Goal: Task Accomplishment & Management: Complete application form

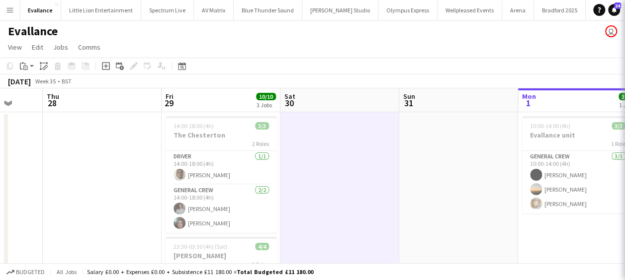
scroll to position [0, 316]
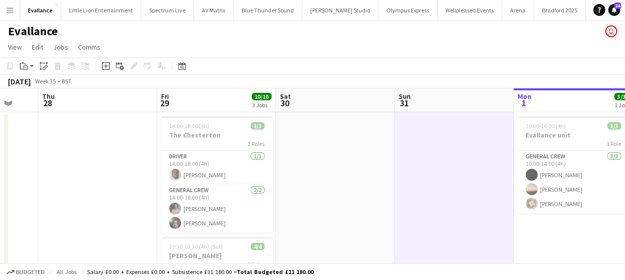
drag, startPoint x: 284, startPoint y: 145, endPoint x: 199, endPoint y: 150, distance: 85.6
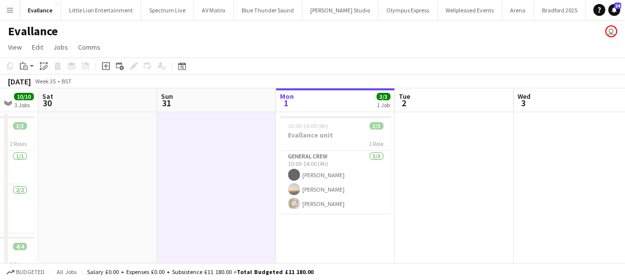
drag, startPoint x: 447, startPoint y: 128, endPoint x: 292, endPoint y: 133, distance: 155.2
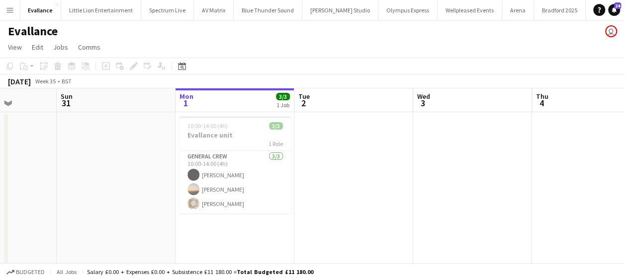
drag, startPoint x: 139, startPoint y: 129, endPoint x: 410, endPoint y: 175, distance: 275.3
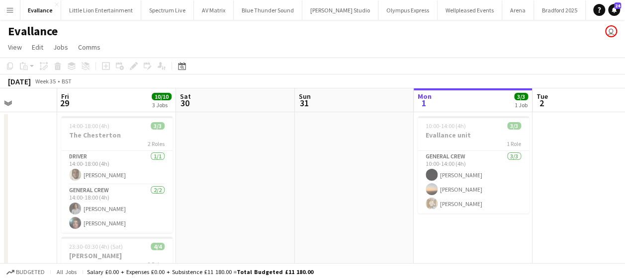
scroll to position [0, 258]
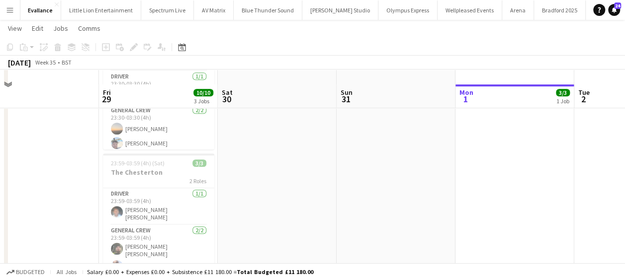
scroll to position [249, 0]
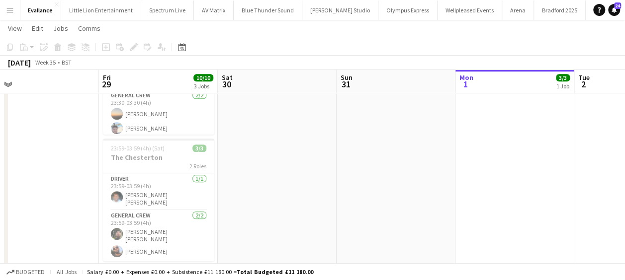
drag, startPoint x: 237, startPoint y: 149, endPoint x: 88, endPoint y: 152, distance: 148.7
click at [85, 152] on app-calendar-viewport "Tue 26 Wed 27 Thu 28 Fri 29 10/10 3 Jobs Sat 30 Sun 31 Mon 1 3/3 1 Job Tue 2 We…" at bounding box center [312, 33] width 625 height 487
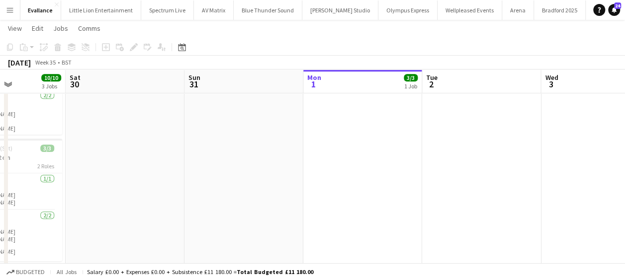
click at [143, 154] on app-calendar-viewport "Tue 26 Wed 27 Thu 28 Fri 29 10/10 3 Jobs Sat 30 Sun 31 Mon 1 3/3 1 Job Tue 2 We…" at bounding box center [312, 33] width 625 height 487
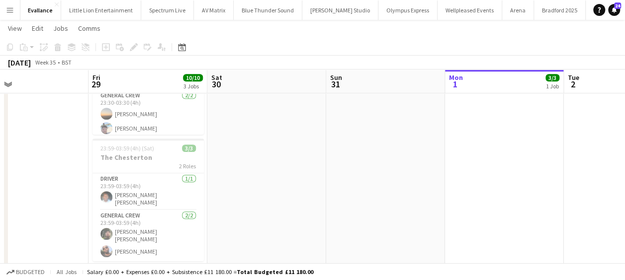
drag, startPoint x: 171, startPoint y: 153, endPoint x: 147, endPoint y: 154, distance: 24.4
click at [147, 154] on app-calendar-viewport "Tue 26 Wed 27 Thu 28 Fri 29 10/10 3 Jobs Sat 30 Sun 31 Mon 1 3/3 1 Job Tue 2 We…" at bounding box center [312, 33] width 625 height 487
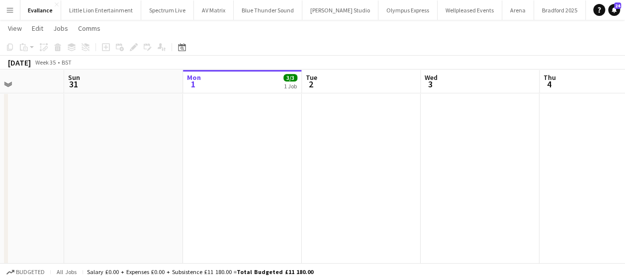
drag, startPoint x: 114, startPoint y: 159, endPoint x: 93, endPoint y: 156, distance: 21.1
click at [66, 159] on app-calendar-viewport "Thu 28 Fri 29 10/10 3 Jobs Sat 30 Sun 31 Mon 1 3/3 1 Job Tue 2 Wed 3 Thu 4 Fri …" at bounding box center [312, 33] width 625 height 487
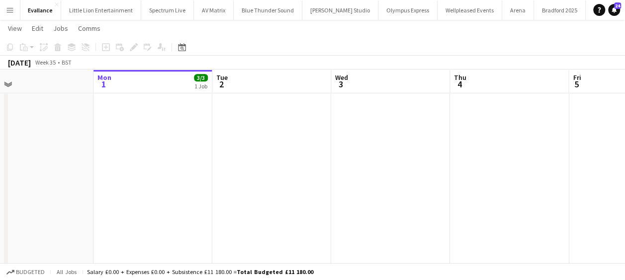
drag, startPoint x: 133, startPoint y: 161, endPoint x: 333, endPoint y: 165, distance: 200.4
click at [384, 166] on app-calendar-viewport "Thu 28 Fri 29 10/10 3 Jobs Sat 30 Sun 31 Mon 1 3/3 1 Job Tue 2 Wed 3 Thu 4 Fri …" at bounding box center [312, 33] width 625 height 487
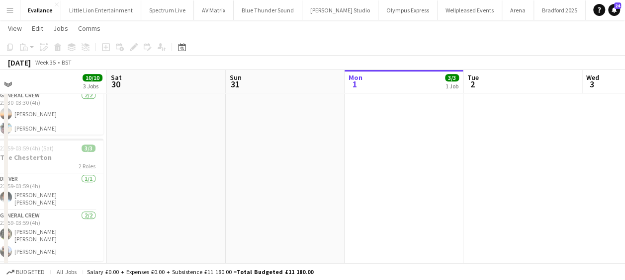
drag, startPoint x: 388, startPoint y: 167, endPoint x: 461, endPoint y: 167, distance: 73.1
click at [456, 167] on app-calendar-viewport "Wed 27 Thu 28 Fri 29 10/10 3 Jobs Sat 30 Sun 31 Mon 1 3/3 1 Job Tue 2 Wed 3 Thu…" at bounding box center [312, 33] width 625 height 487
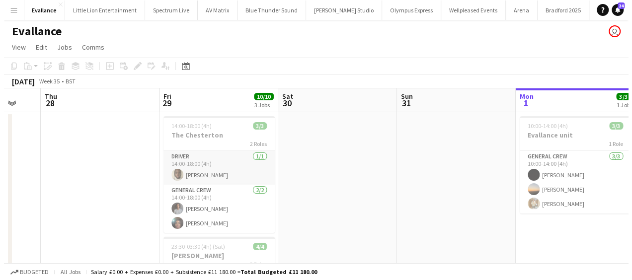
scroll to position [0, 0]
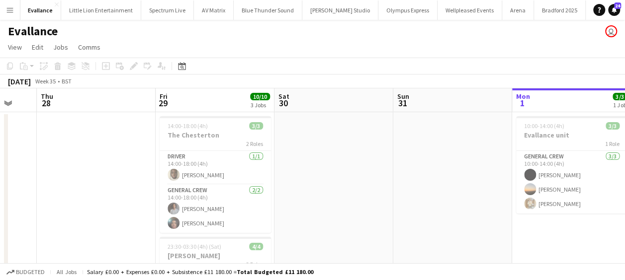
click at [14, 6] on button "Menu" at bounding box center [10, 10] width 20 height 20
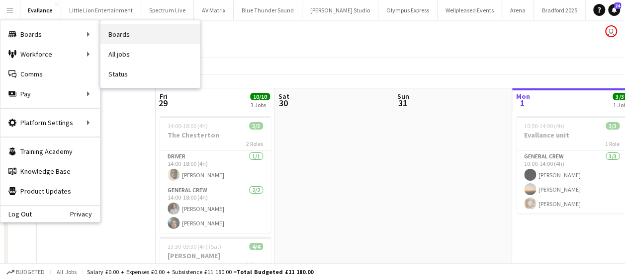
click at [136, 35] on link "Boards" at bounding box center [149, 34] width 99 height 20
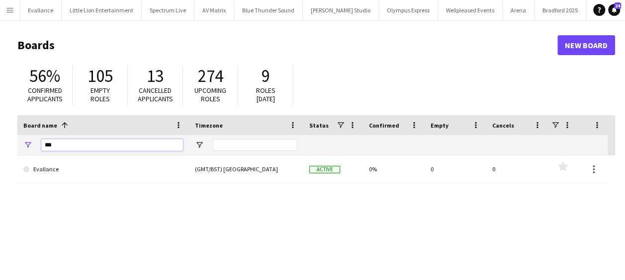
drag, startPoint x: 56, startPoint y: 146, endPoint x: -2, endPoint y: 141, distance: 57.9
click at [0, 141] on html "Menu Boards Boards Boards All jobs Status Workforce Workforce My Workforce Recr…" at bounding box center [312, 189] width 625 height 379
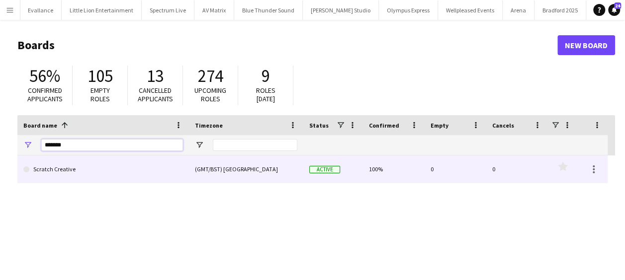
type input "*******"
click at [92, 171] on link "Scratch Creative" at bounding box center [103, 170] width 160 height 28
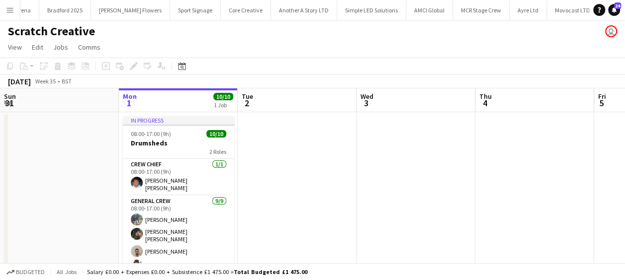
scroll to position [0, 288]
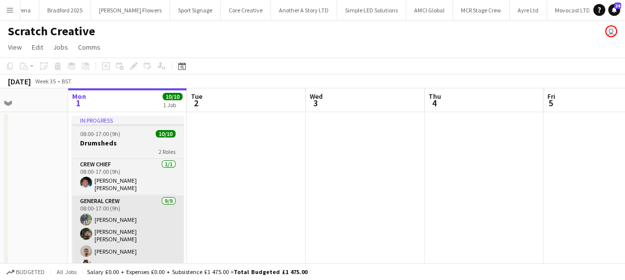
drag, startPoint x: 130, startPoint y: 202, endPoint x: 137, endPoint y: 195, distance: 10.2
click at [124, 201] on app-calendar-viewport "Fri 29 Sat 30 Sun 31 Mon 1 10/10 1 Job Tue 2 Wed 3 Thu 4 Fri 5 Sat 6 Sun 7 Mon …" at bounding box center [312, 185] width 625 height 195
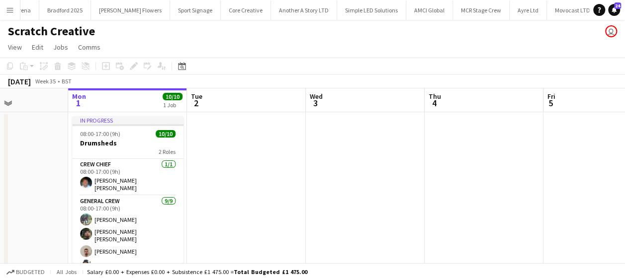
click at [202, 173] on app-date-cell at bounding box center [246, 197] width 119 height 171
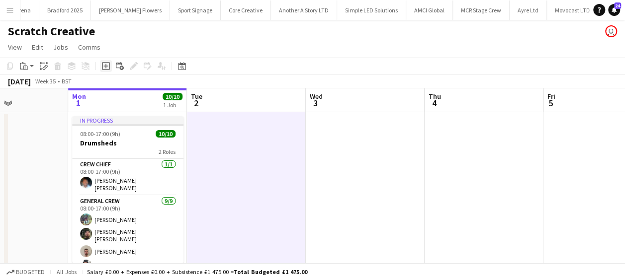
click at [106, 65] on icon "Add job" at bounding box center [106, 66] width 8 height 8
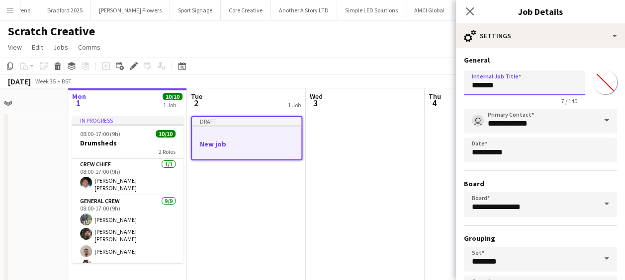
drag, startPoint x: 502, startPoint y: 83, endPoint x: 405, endPoint y: 95, distance: 98.2
click at [405, 95] on body "Menu Boards Boards Boards All jobs Status Workforce Workforce My Workforce Recr…" at bounding box center [312, 150] width 625 height 300
type input "**********"
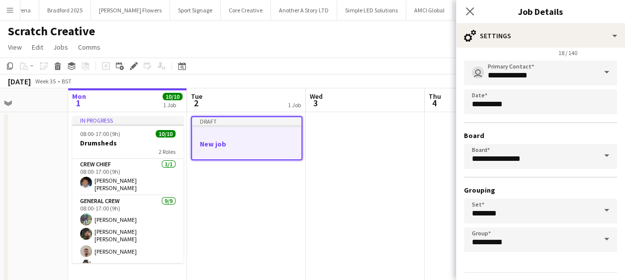
scroll to position [77, 0]
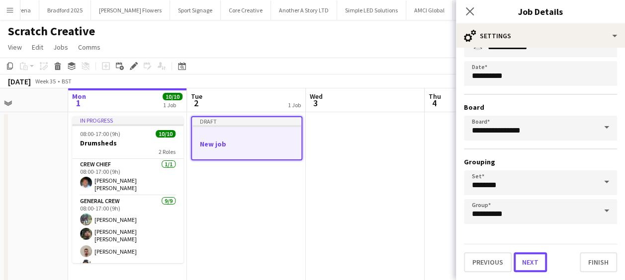
click at [533, 264] on button "Next" at bounding box center [530, 263] width 33 height 20
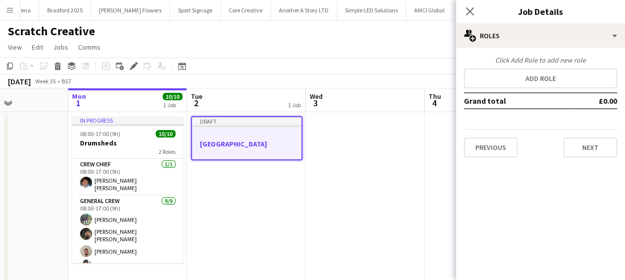
scroll to position [0, 0]
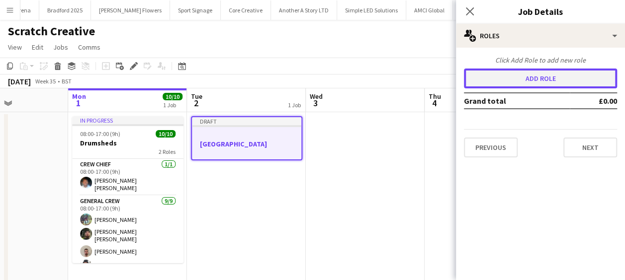
click at [546, 81] on button "Add role" at bounding box center [540, 79] width 153 height 20
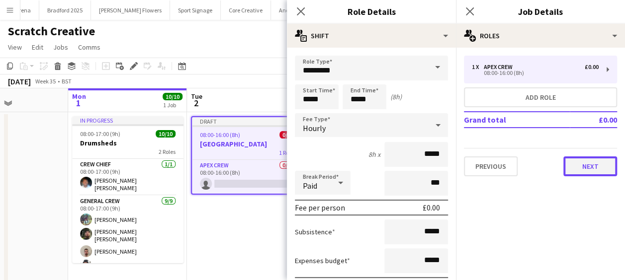
click at [596, 160] on button "Next" at bounding box center [590, 167] width 54 height 20
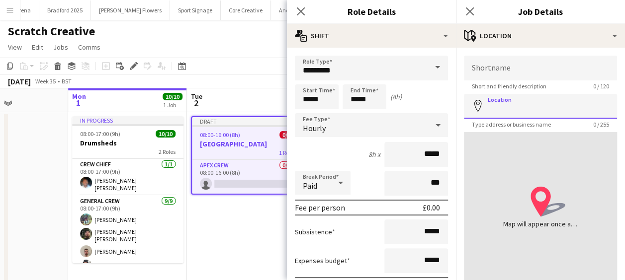
drag, startPoint x: 527, startPoint y: 112, endPoint x: 440, endPoint y: 119, distance: 86.8
click at [440, 119] on body "Menu Boards Boards Boards All jobs Status Workforce Workforce My Workforce Recr…" at bounding box center [312, 150] width 625 height 300
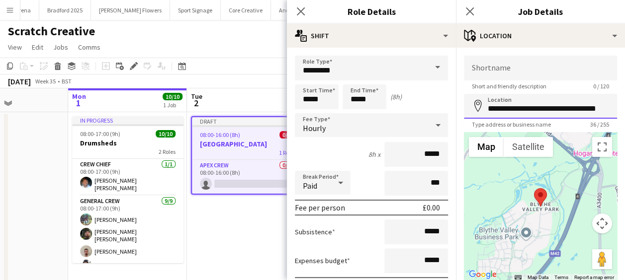
click at [489, 107] on input "**********" at bounding box center [540, 106] width 153 height 25
type input "**********"
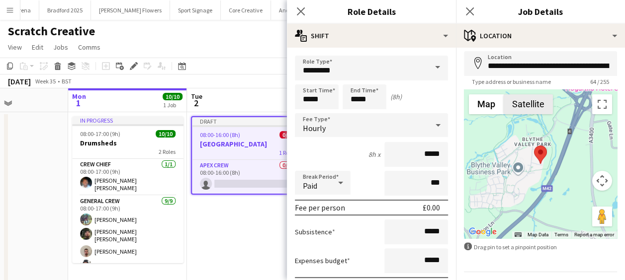
scroll to position [71, 0]
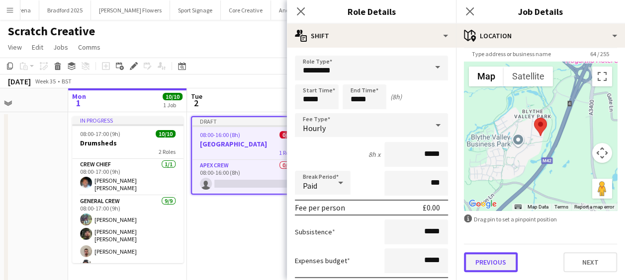
click at [494, 258] on button "Previous" at bounding box center [491, 263] width 54 height 20
type input "*******"
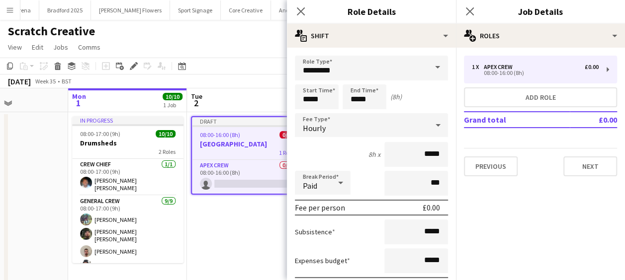
scroll to position [0, 0]
click at [494, 146] on div "1 x Apex Crew £0.00 08:00-16:00 (8h) Add role Grand total £0.00 Previous Next" at bounding box center [540, 116] width 169 height 121
click at [497, 163] on button "Previous" at bounding box center [491, 167] width 54 height 20
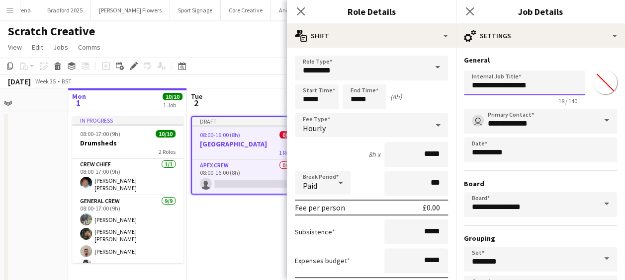
click at [526, 86] on input "**********" at bounding box center [524, 83] width 121 height 25
drag, startPoint x: 539, startPoint y: 86, endPoint x: 406, endPoint y: 97, distance: 133.8
click at [406, 97] on body "Menu Boards Boards Boards All jobs Status Workforce Workforce My Workforce Recr…" at bounding box center [312, 150] width 625 height 300
click at [531, 89] on input "**********" at bounding box center [524, 83] width 121 height 25
drag, startPoint x: 531, startPoint y: 89, endPoint x: 469, endPoint y: 93, distance: 62.3
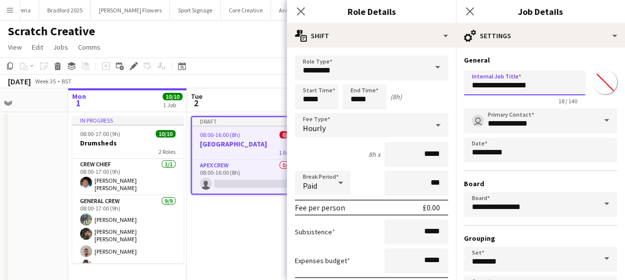
click at [469, 93] on input "**********" at bounding box center [524, 83] width 121 height 25
type input "****"
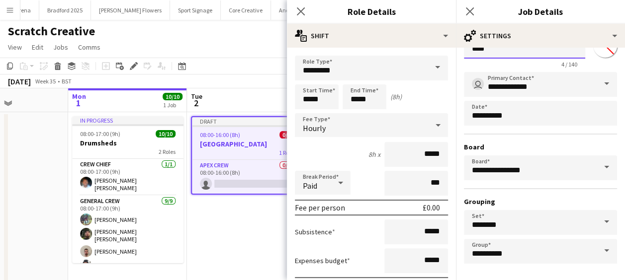
scroll to position [77, 0]
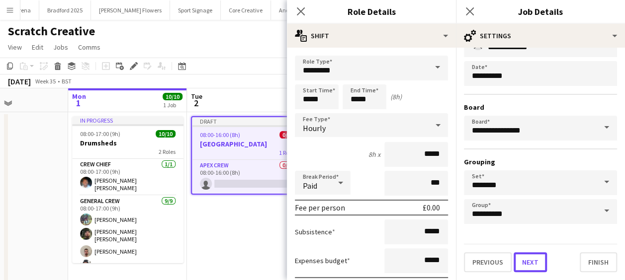
click at [532, 261] on button "Next" at bounding box center [530, 263] width 33 height 20
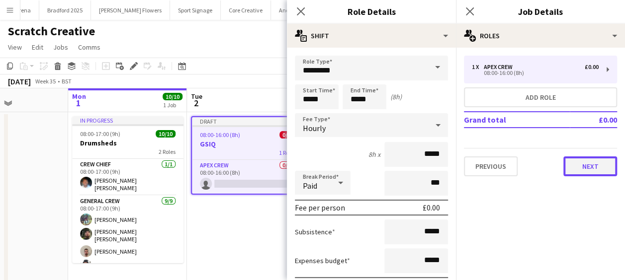
click at [588, 170] on button "Next" at bounding box center [590, 167] width 54 height 20
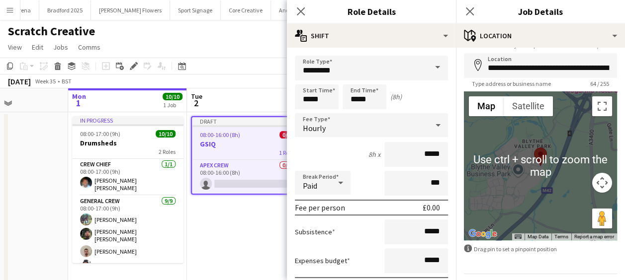
scroll to position [50, 0]
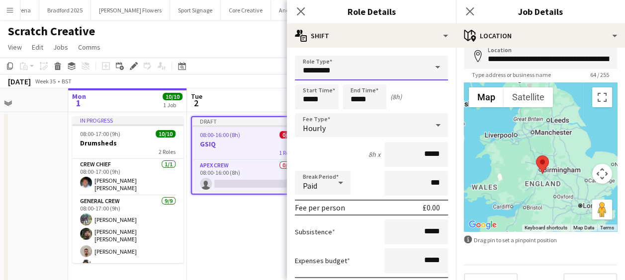
click at [402, 70] on input "*********" at bounding box center [371, 68] width 153 height 25
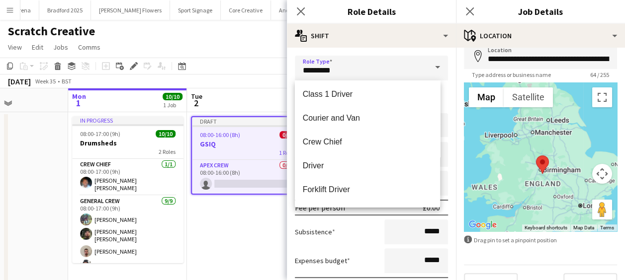
click at [323, 163] on span "Driver" at bounding box center [368, 165] width 130 height 9
type input "******"
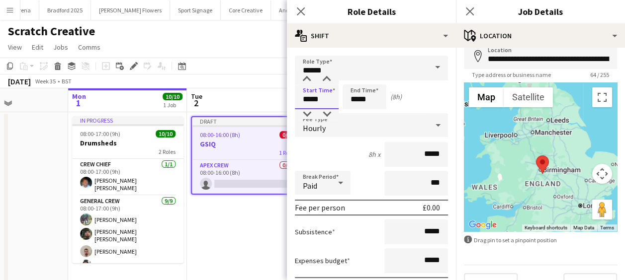
drag, startPoint x: 326, startPoint y: 103, endPoint x: 274, endPoint y: 103, distance: 52.2
click at [274, 103] on body "Menu Boards Boards Boards All jobs Status Workforce Workforce My Workforce Recr…" at bounding box center [312, 150] width 625 height 300
type input "*****"
click at [303, 9] on icon at bounding box center [300, 10] width 9 height 9
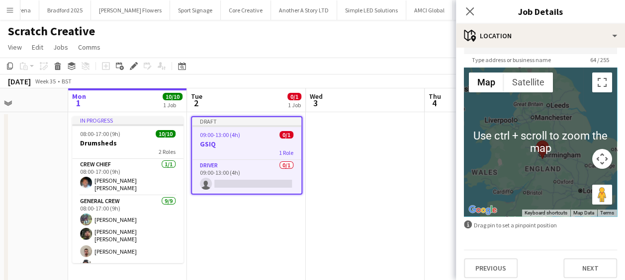
scroll to position [71, 0]
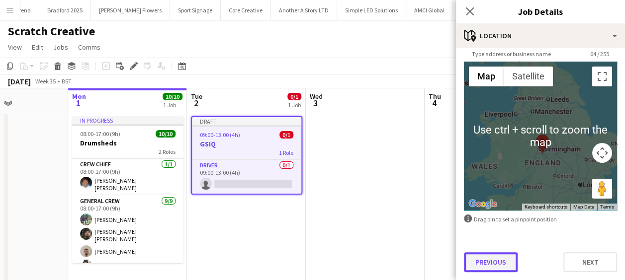
click at [509, 257] on button "Previous" at bounding box center [491, 263] width 54 height 20
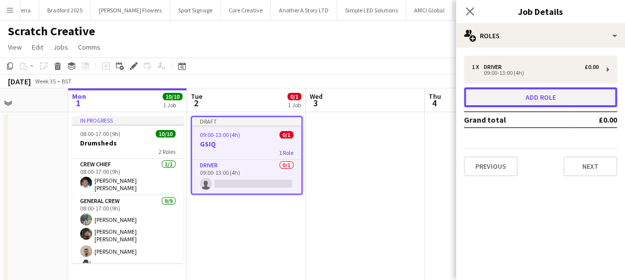
click at [520, 90] on button "Add role" at bounding box center [540, 97] width 153 height 20
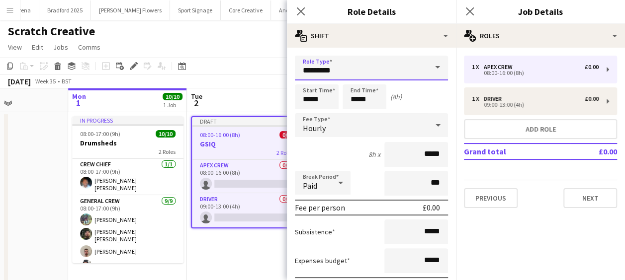
drag, startPoint x: 387, startPoint y: 73, endPoint x: 184, endPoint y: 81, distance: 203.0
click at [184, 81] on body "Menu Boards Boards Boards All jobs Status Workforce Workforce My Workforce Recr…" at bounding box center [312, 150] width 625 height 300
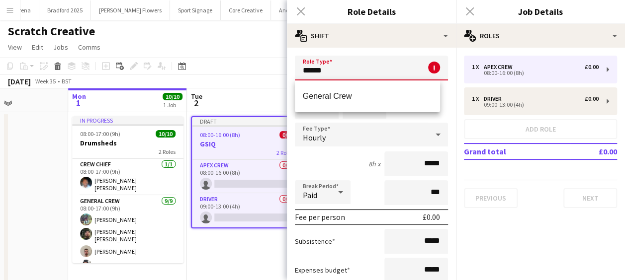
click at [350, 105] on mat-option "General Crew" at bounding box center [368, 97] width 146 height 24
type input "**********"
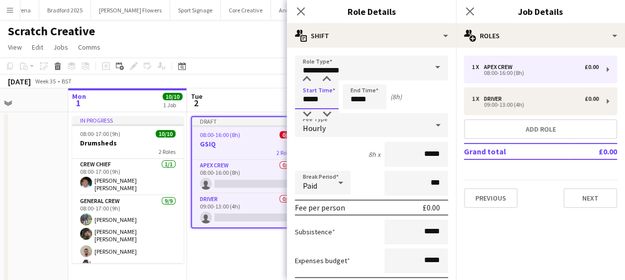
drag, startPoint x: 317, startPoint y: 100, endPoint x: 245, endPoint y: 104, distance: 71.7
click at [245, 104] on body "Menu Boards Boards Boards All jobs Status Workforce Workforce My Workforce Recr…" at bounding box center [312, 150] width 625 height 300
type input "*****"
click at [305, 10] on icon "Close pop-in" at bounding box center [300, 10] width 9 height 9
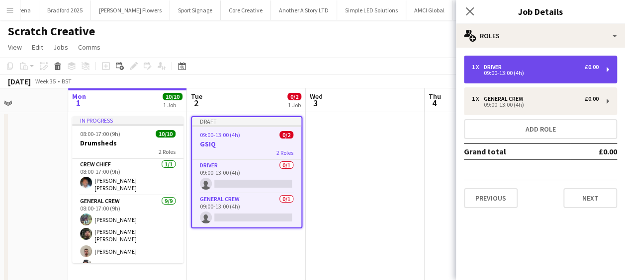
click at [502, 63] on div "1 x Driver £0.00 09:00-13:00 (4h)" at bounding box center [540, 70] width 153 height 28
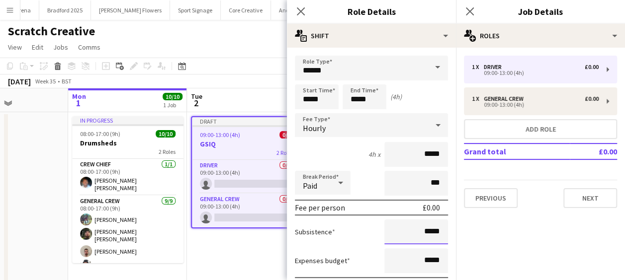
drag, startPoint x: 416, startPoint y: 232, endPoint x: 440, endPoint y: 232, distance: 24.4
type input "*******"
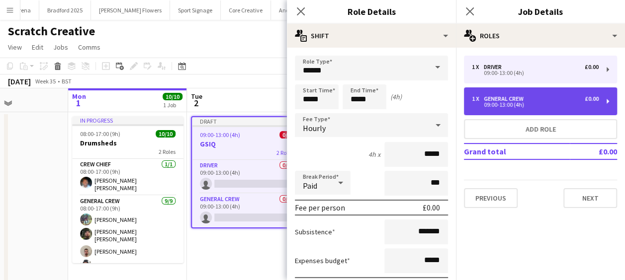
click at [522, 107] on div "09:00-13:00 (4h)" at bounding box center [535, 104] width 127 height 5
type input "**********"
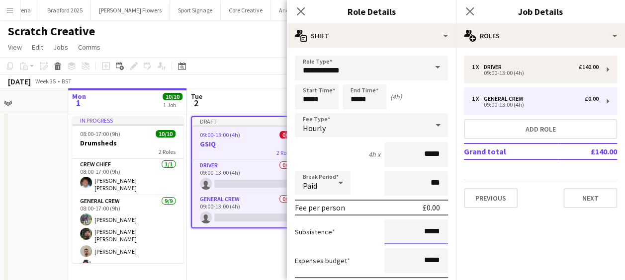
drag, startPoint x: 413, startPoint y: 231, endPoint x: 462, endPoint y: 236, distance: 49.9
click at [462, 236] on body "Menu Boards Boards Boards All jobs Status Workforce Workforce My Workforce Recr…" at bounding box center [312, 150] width 625 height 300
drag, startPoint x: 416, startPoint y: 231, endPoint x: 433, endPoint y: 231, distance: 17.4
click at [433, 231] on input "*****" at bounding box center [416, 232] width 64 height 25
type input "******"
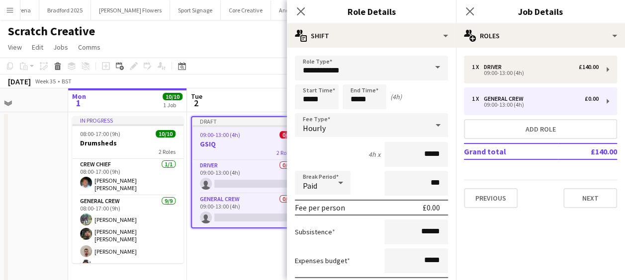
click at [291, 14] on div "Close pop-in" at bounding box center [301, 11] width 28 height 23
click at [300, 10] on icon at bounding box center [300, 10] width 9 height 9
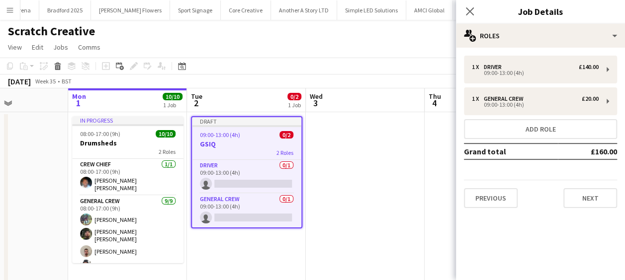
click at [335, 182] on app-date-cell at bounding box center [365, 197] width 119 height 171
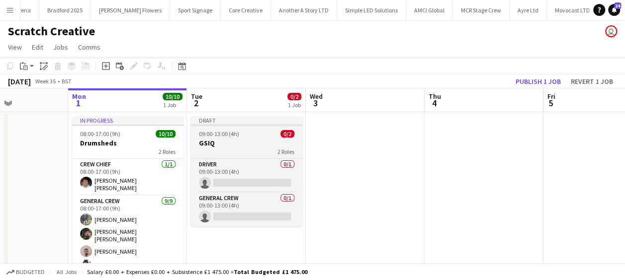
click at [238, 142] on h3 "GSIQ" at bounding box center [246, 143] width 111 height 9
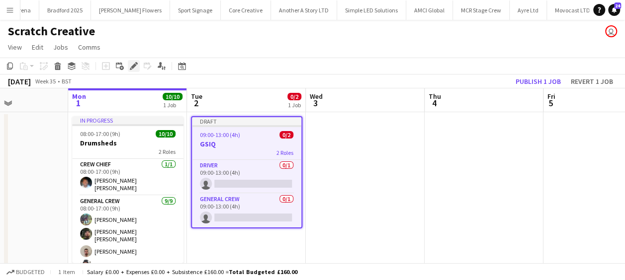
click at [136, 64] on icon at bounding box center [136, 63] width 2 height 2
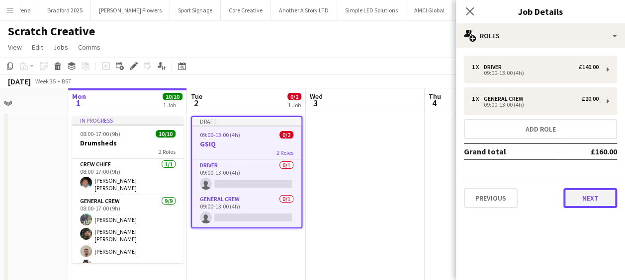
click at [589, 197] on button "Next" at bounding box center [590, 198] width 54 height 20
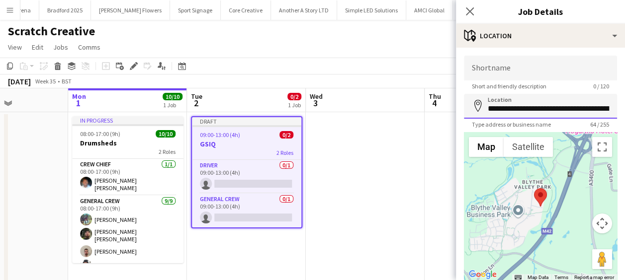
click at [569, 108] on input "**********" at bounding box center [540, 106] width 153 height 25
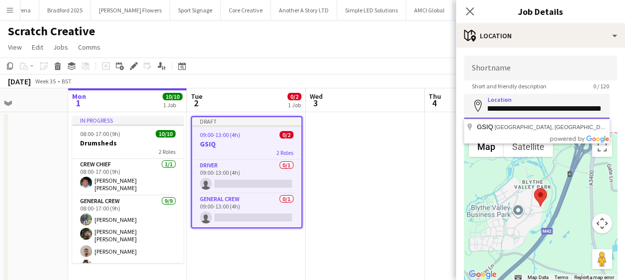
scroll to position [0, 98]
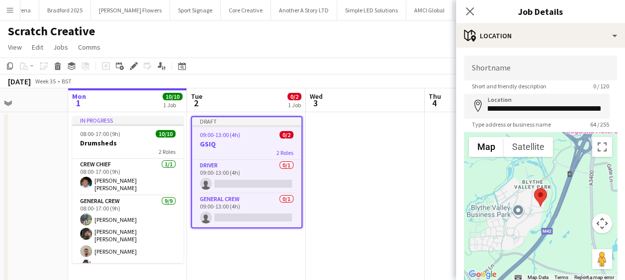
click at [322, 141] on app-date-cell at bounding box center [365, 197] width 119 height 171
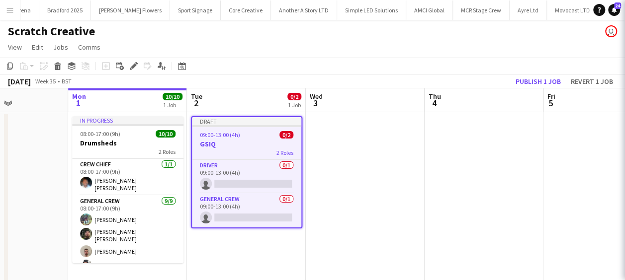
scroll to position [0, 0]
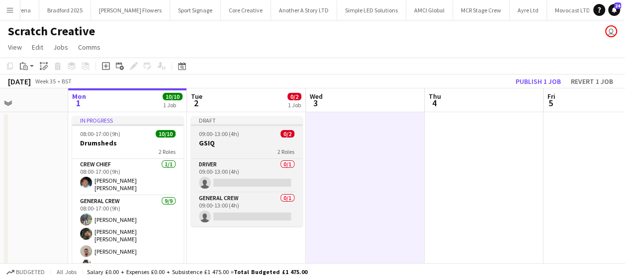
click at [246, 143] on h3 "GSIQ" at bounding box center [246, 143] width 111 height 9
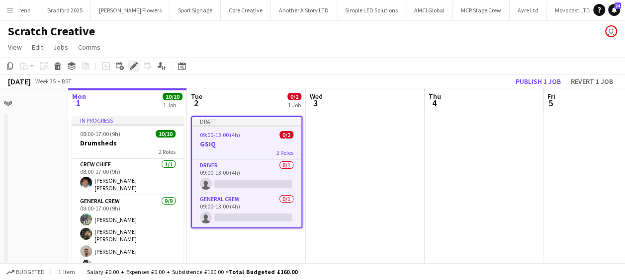
click at [134, 67] on icon at bounding box center [133, 66] width 5 height 5
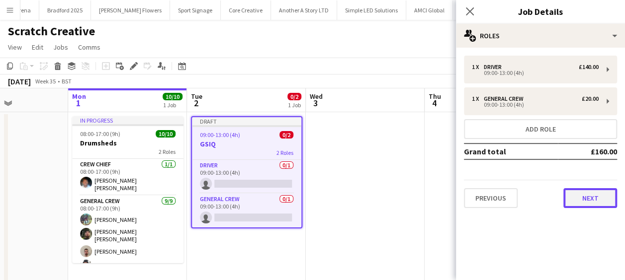
click at [593, 198] on button "Next" at bounding box center [590, 198] width 54 height 20
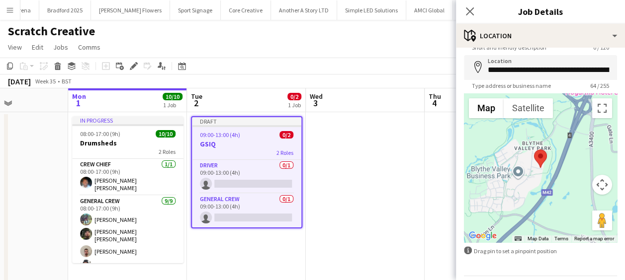
scroll to position [71, 0]
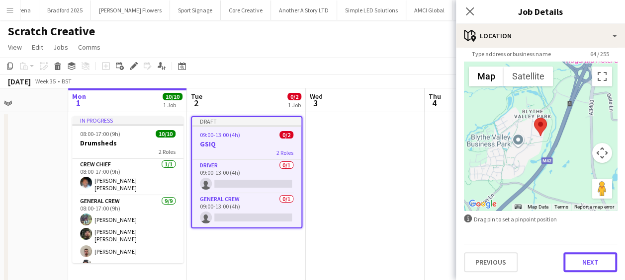
click at [585, 263] on button "Next" at bounding box center [590, 263] width 54 height 20
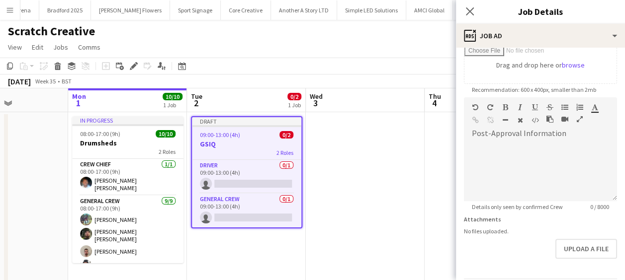
scroll to position [0, 0]
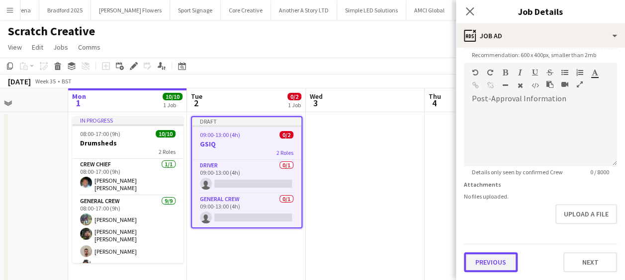
click at [501, 224] on form "Headline **** 4 / 140 Job Description default Heading 1 Heading 2 Heading 3 Hea…" at bounding box center [540, 58] width 169 height 428
click at [501, 264] on button "Previous" at bounding box center [491, 263] width 54 height 20
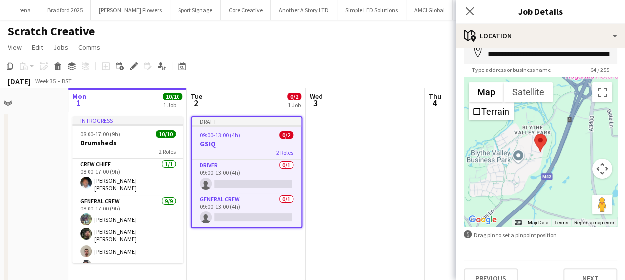
scroll to position [71, 0]
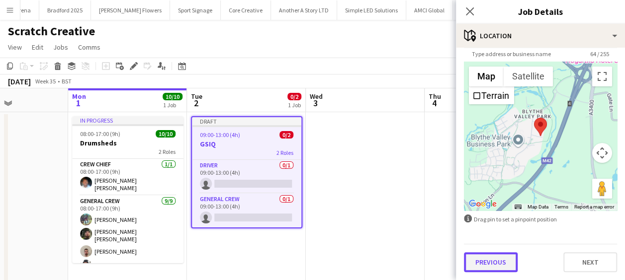
click at [501, 263] on button "Previous" at bounding box center [491, 263] width 54 height 20
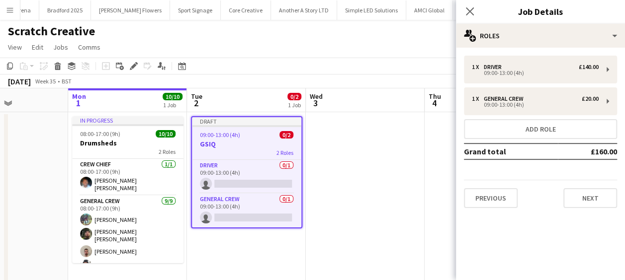
scroll to position [0, 0]
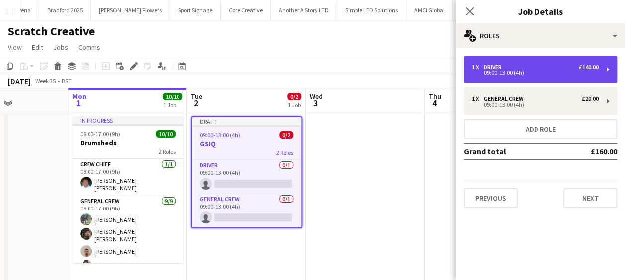
click at [507, 73] on div "09:00-13:00 (4h)" at bounding box center [535, 73] width 127 height 5
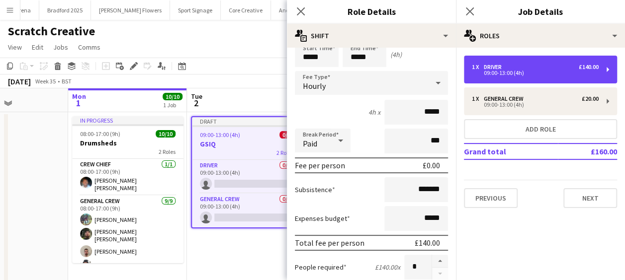
scroll to position [50, 0]
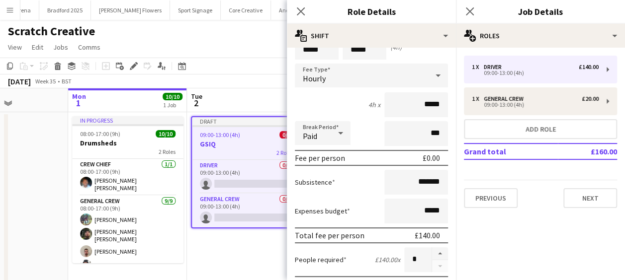
click at [262, 91] on app-board-header-date "Tue 2 0/2 1 Job" at bounding box center [246, 100] width 119 height 24
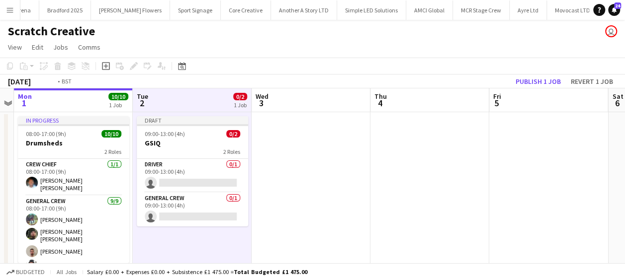
scroll to position [0, 400]
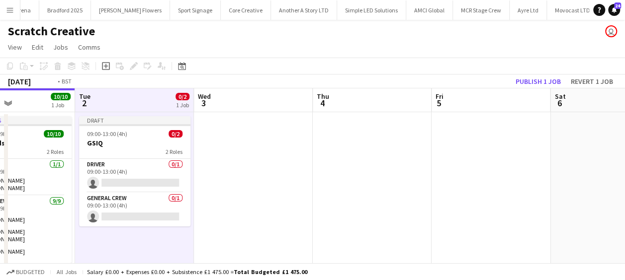
drag, startPoint x: 316, startPoint y: 226, endPoint x: 204, endPoint y: 230, distance: 111.9
click at [204, 230] on app-calendar-viewport "Fri 29 Sat 30 Sun 31 Mon 1 10/10 1 Job Tue 2 0/2 1 Job Wed 3 Thu 4 Fri 5 Sat 6 …" at bounding box center [312, 185] width 625 height 195
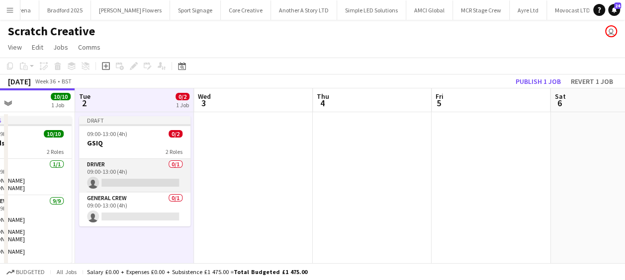
click at [116, 165] on app-card-role "Driver 0/1 09:00-13:00 (4h) single-neutral-actions" at bounding box center [134, 176] width 111 height 34
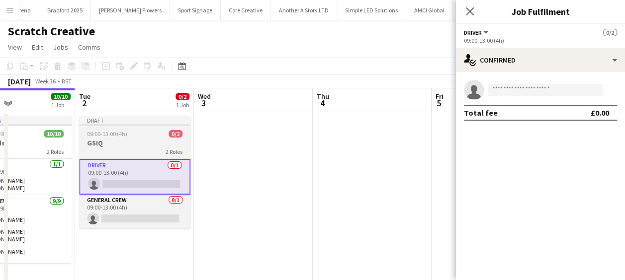
click at [146, 141] on h3 "GSIQ" at bounding box center [134, 143] width 111 height 9
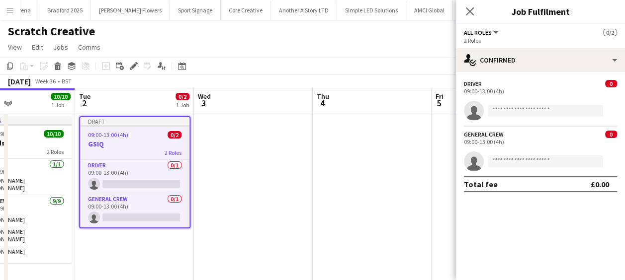
drag, startPoint x: 130, startPoint y: 64, endPoint x: 149, endPoint y: 70, distance: 19.8
click at [130, 64] on icon "Edit" at bounding box center [134, 66] width 8 height 8
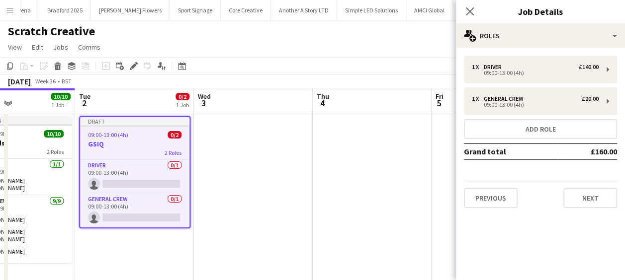
click at [153, 141] on h3 "GSIQ" at bounding box center [134, 144] width 109 height 9
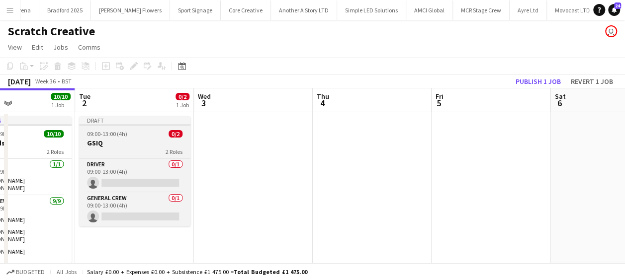
click at [143, 147] on h3 "GSIQ" at bounding box center [134, 143] width 111 height 9
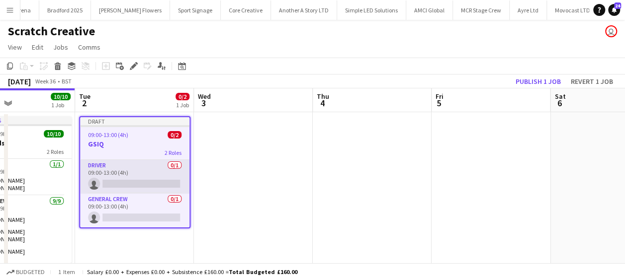
click at [131, 185] on app-card-role "Driver 0/1 09:00-13:00 (4h) single-neutral-actions" at bounding box center [134, 177] width 109 height 34
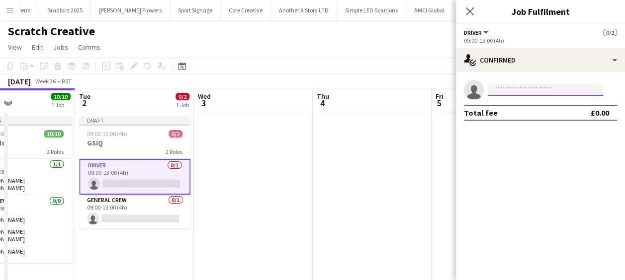
click at [511, 87] on input at bounding box center [545, 90] width 115 height 12
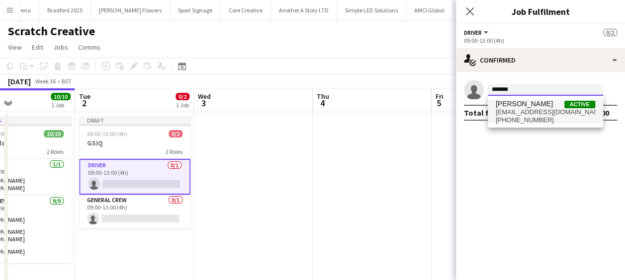
type input "*******"
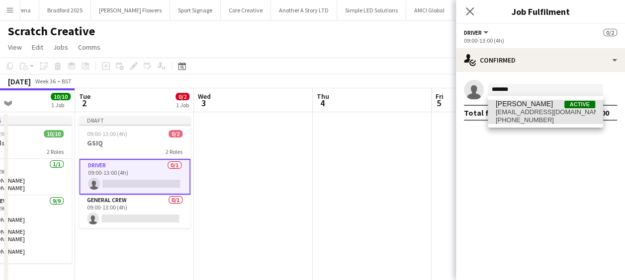
click at [528, 109] on span "[EMAIL_ADDRESS][DOMAIN_NAME]" at bounding box center [545, 112] width 99 height 8
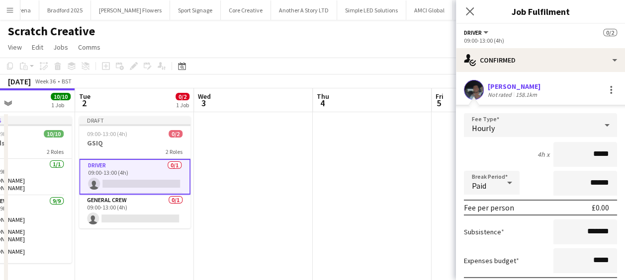
drag, startPoint x: 582, startPoint y: 159, endPoint x: 613, endPoint y: 159, distance: 31.3
click at [613, 159] on form "Fee Type Hourly 4h x ***** Break Period Paid ****** Fee per person £0.00 Subsis…" at bounding box center [540, 219] width 169 height 212
type input "******"
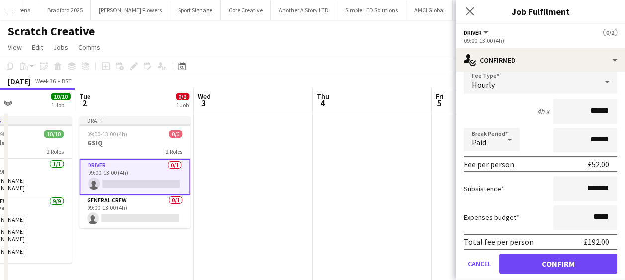
scroll to position [74, 0]
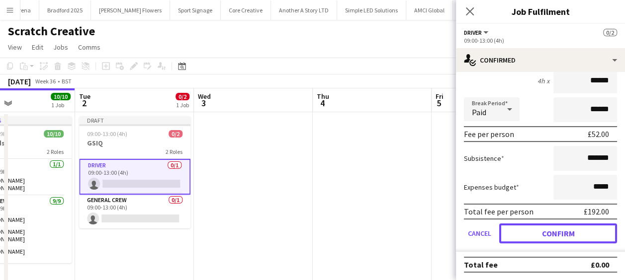
click at [560, 232] on button "Confirm" at bounding box center [558, 234] width 118 height 20
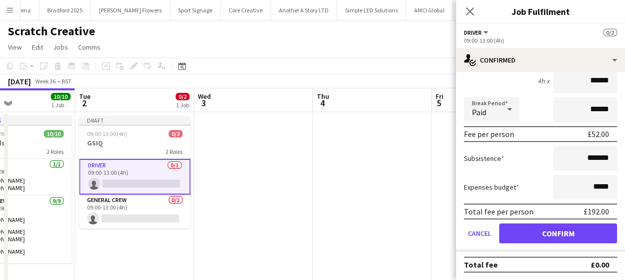
scroll to position [0, 0]
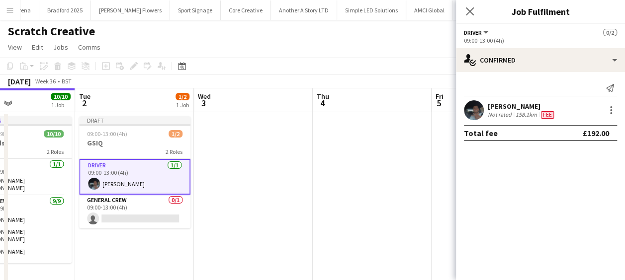
click at [278, 192] on app-date-cell at bounding box center [253, 197] width 119 height 171
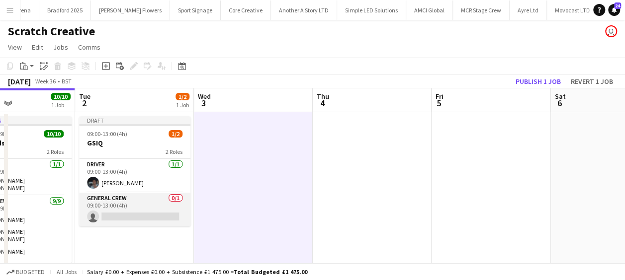
click at [137, 212] on app-card-role "General Crew 0/1 09:00-13:00 (4h) single-neutral-actions" at bounding box center [134, 210] width 111 height 34
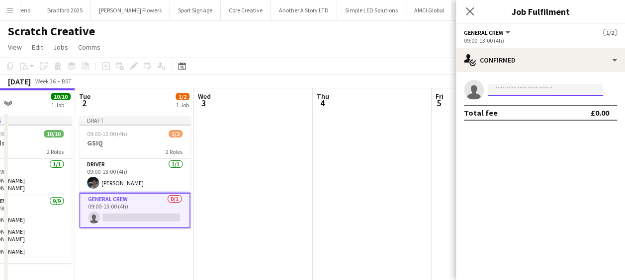
click at [566, 86] on input at bounding box center [545, 90] width 115 height 12
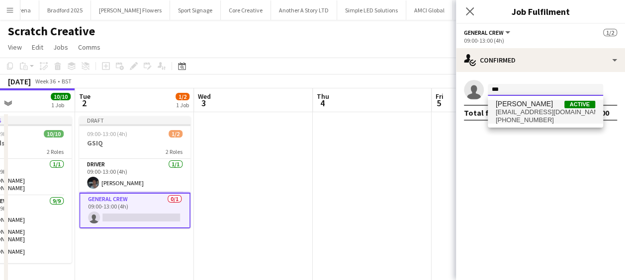
type input "***"
click at [527, 106] on span "[PERSON_NAME]" at bounding box center [524, 104] width 57 height 8
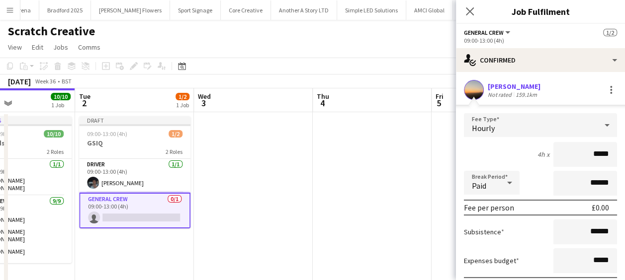
drag, startPoint x: 578, startPoint y: 152, endPoint x: 634, endPoint y: 152, distance: 55.7
click at [624, 152] on html "Menu Boards Boards Boards All jobs Status Workforce Workforce My Workforce Recr…" at bounding box center [312, 150] width 625 height 300
type input "******"
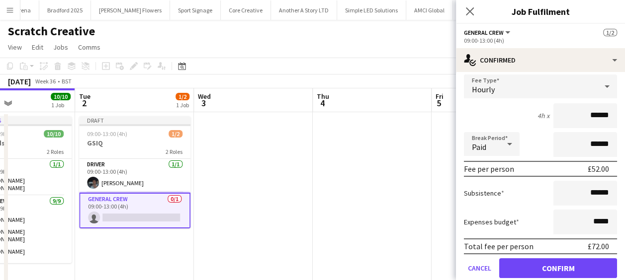
scroll to position [74, 0]
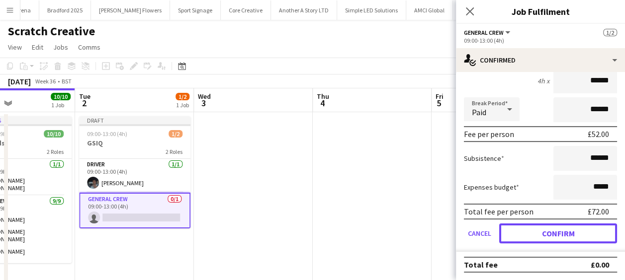
click at [587, 227] on button "Confirm" at bounding box center [558, 234] width 118 height 20
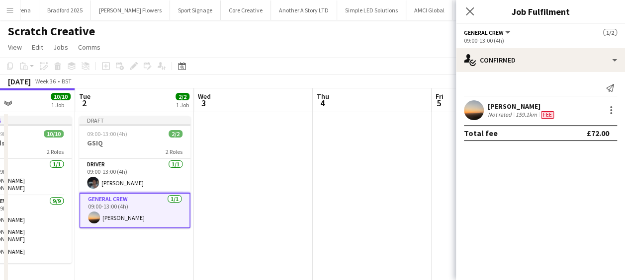
scroll to position [0, 0]
drag, startPoint x: 473, startPoint y: 13, endPoint x: 477, endPoint y: 17, distance: 6.0
click at [474, 13] on app-icon "Close pop-in" at bounding box center [470, 11] width 12 height 12
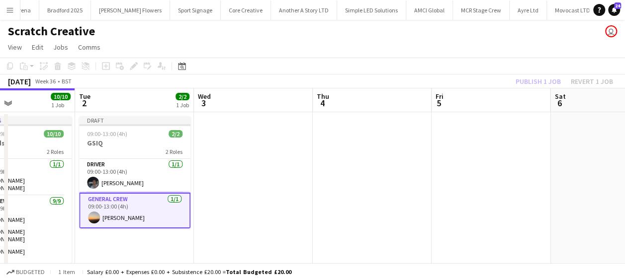
click at [466, 142] on app-date-cell at bounding box center [491, 197] width 119 height 171
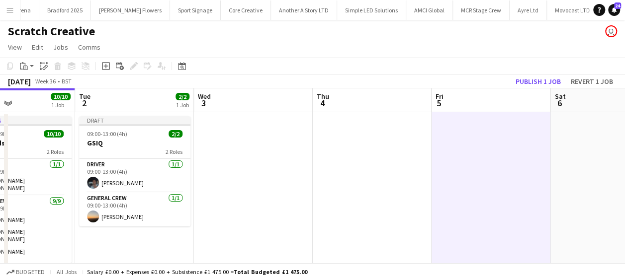
scroll to position [0, 398]
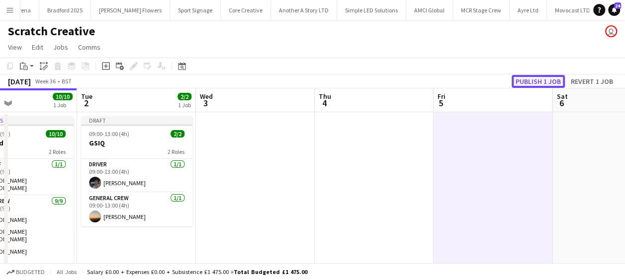
click at [533, 80] on button "Publish 1 job" at bounding box center [538, 81] width 53 height 13
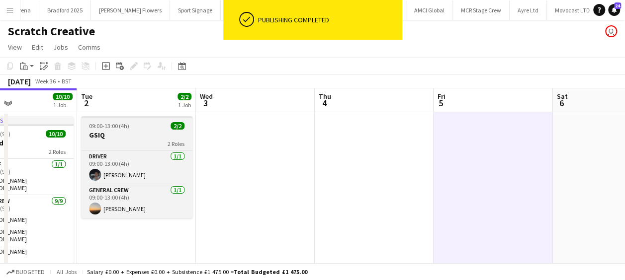
click at [143, 138] on h3 "GSIQ" at bounding box center [136, 135] width 111 height 9
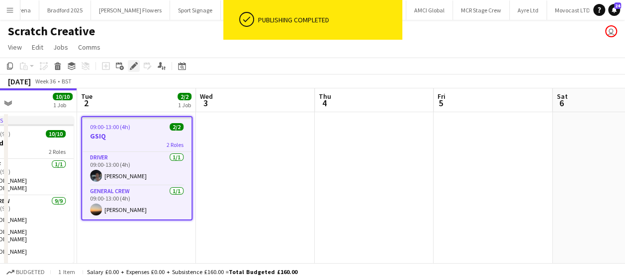
click at [137, 67] on icon "Edit" at bounding box center [134, 66] width 8 height 8
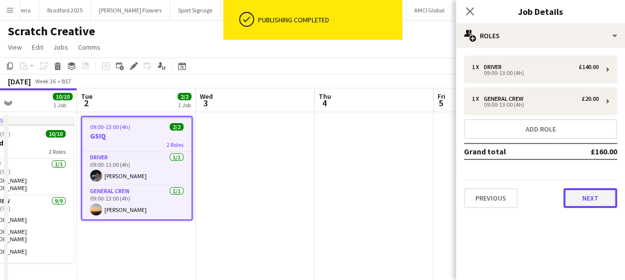
click at [594, 195] on button "Next" at bounding box center [590, 198] width 54 height 20
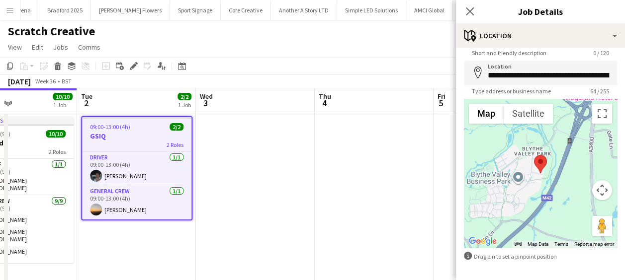
scroll to position [71, 0]
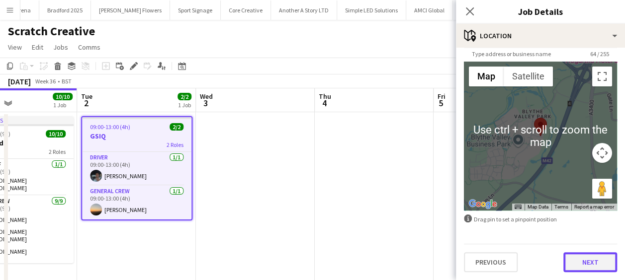
click at [585, 268] on button "Next" at bounding box center [590, 263] width 54 height 20
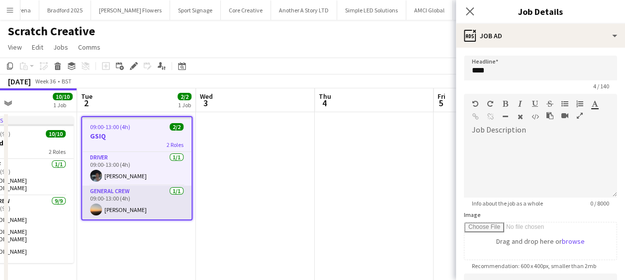
click at [129, 207] on app-card-role "General Crew [DATE] 09:00-13:00 (4h) [PERSON_NAME]" at bounding box center [136, 203] width 109 height 34
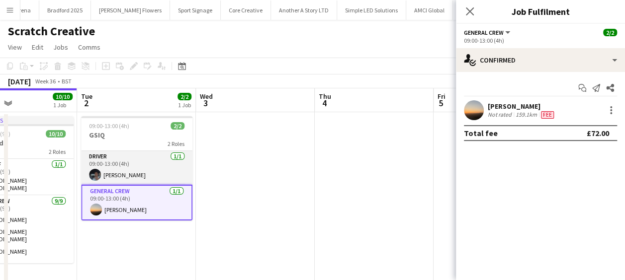
click at [162, 171] on app-card-role "Driver [DATE] 09:00-13:00 (4h) [PERSON_NAME]" at bounding box center [136, 168] width 111 height 34
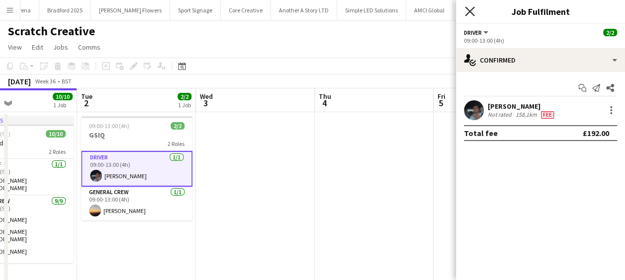
click at [468, 8] on icon "Close pop-in" at bounding box center [469, 10] width 9 height 9
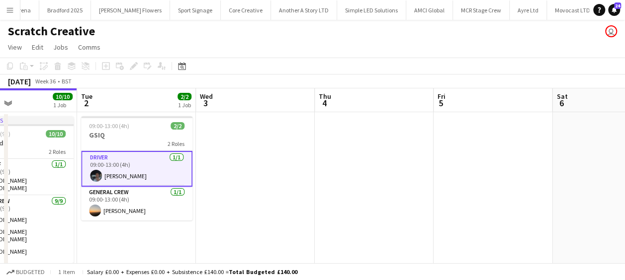
click at [298, 131] on app-date-cell at bounding box center [255, 197] width 119 height 171
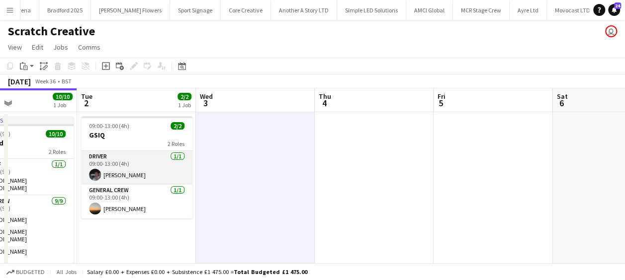
click at [147, 171] on app-card-role "Driver [DATE] 09:00-13:00 (4h) [PERSON_NAME]" at bounding box center [136, 168] width 111 height 34
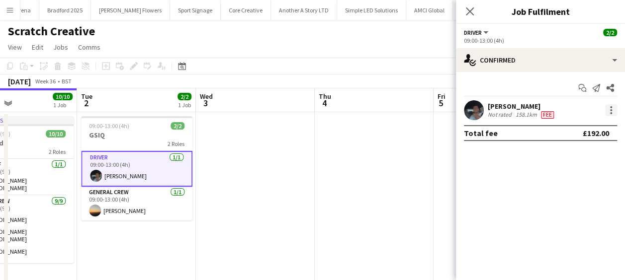
click at [615, 109] on div at bounding box center [611, 110] width 12 height 12
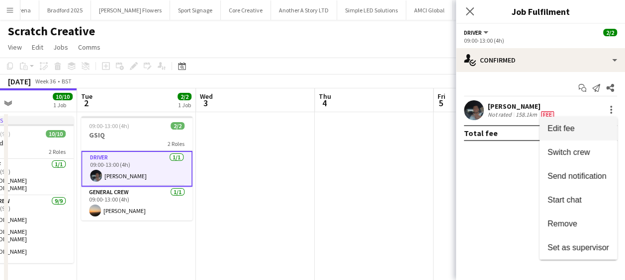
click at [594, 132] on span "Edit fee" at bounding box center [578, 128] width 62 height 9
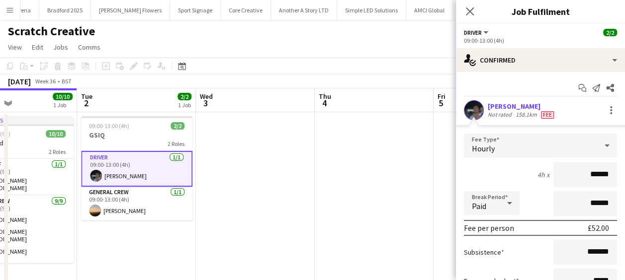
click at [261, 168] on app-date-cell at bounding box center [255, 197] width 119 height 171
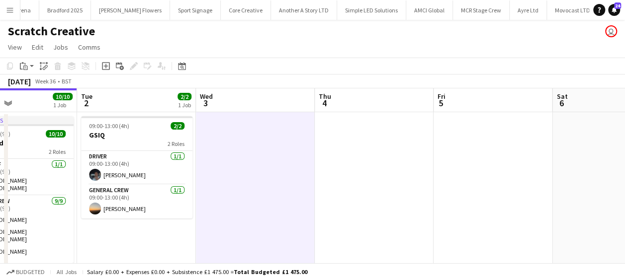
click at [148, 172] on app-card-role "Driver [DATE] 09:00-13:00 (4h) [PERSON_NAME]" at bounding box center [136, 168] width 111 height 34
